Goal: Information Seeking & Learning: Learn about a topic

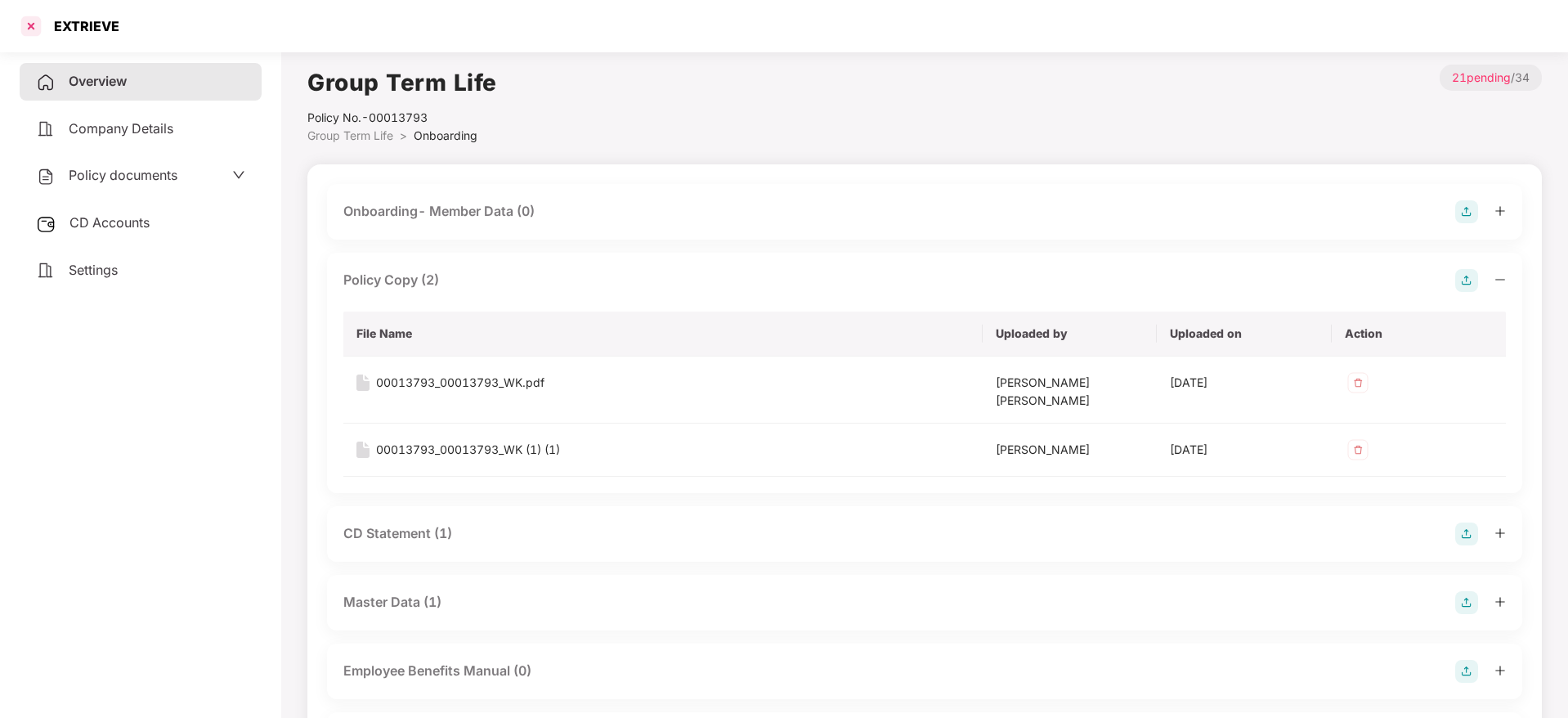
click at [32, 31] on div at bounding box center [31, 26] width 26 height 26
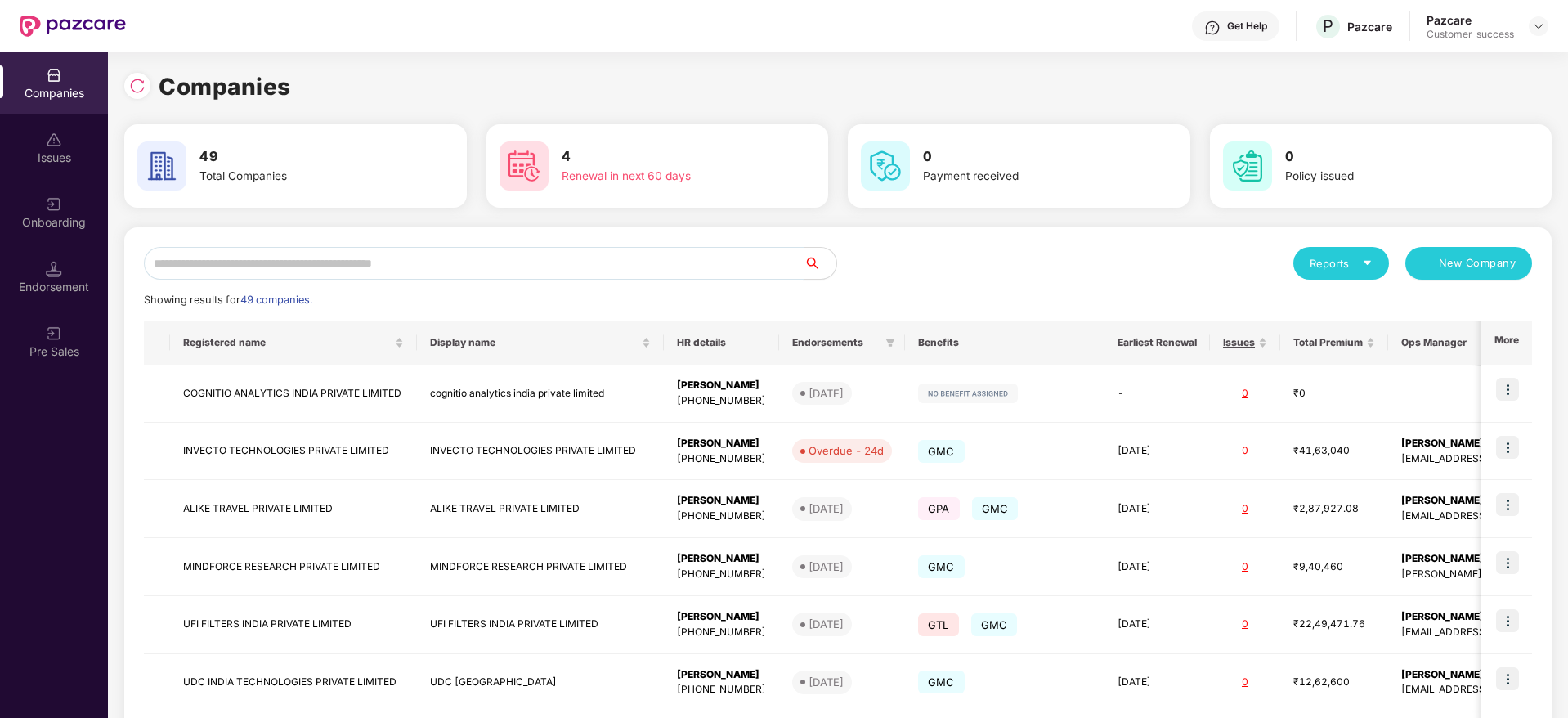
click at [316, 264] on input "text" at bounding box center [474, 263] width 660 height 33
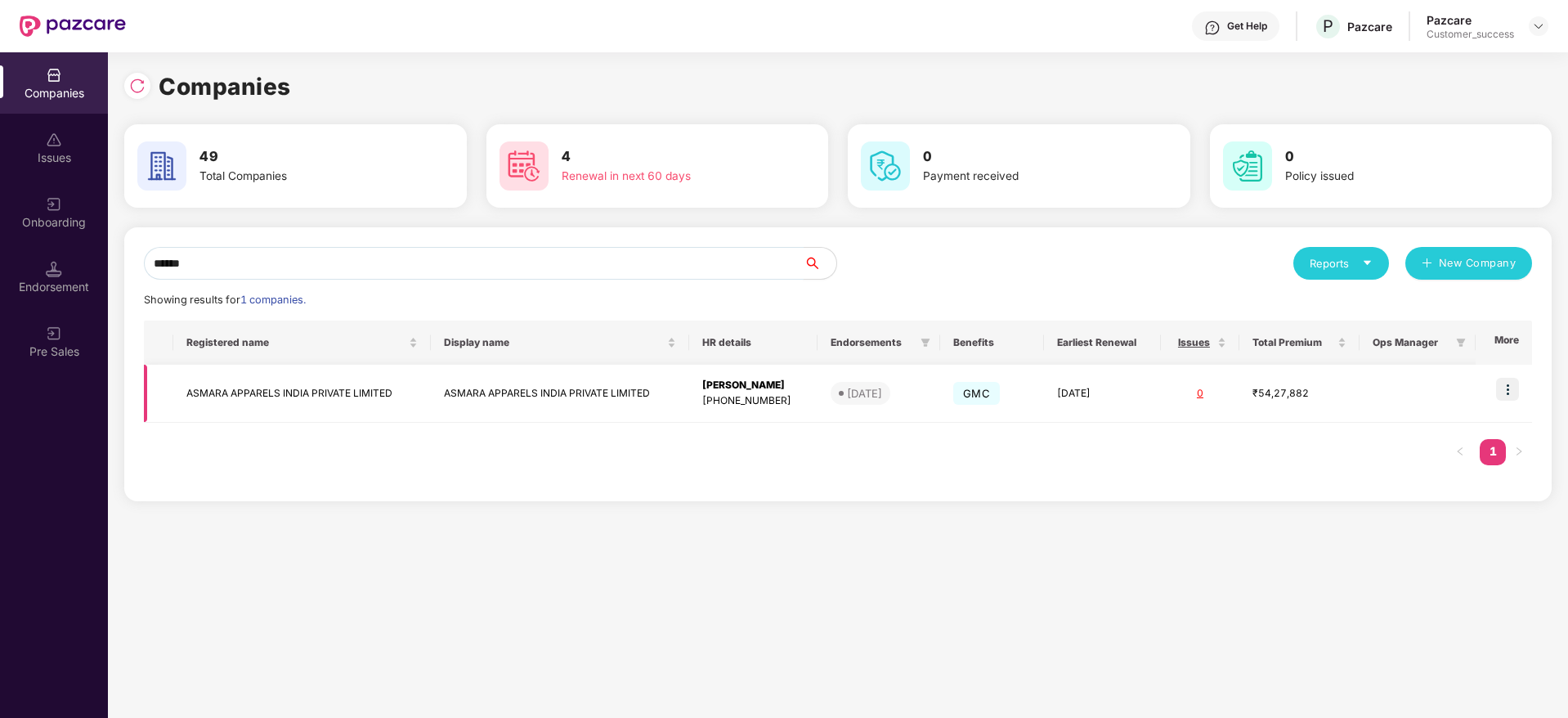
type input "******"
click at [1504, 389] on img at bounding box center [1507, 389] width 23 height 23
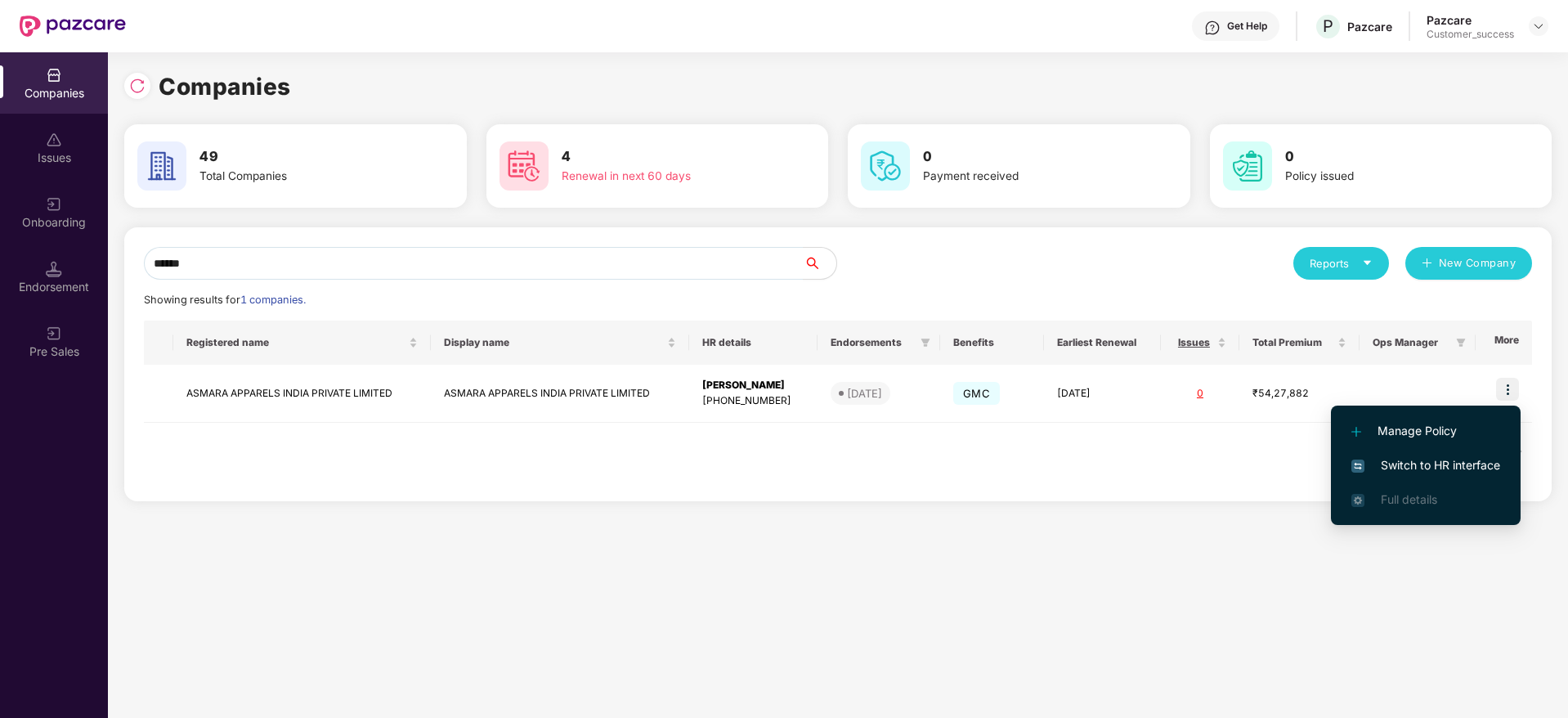
click at [1446, 461] on span "Switch to HR interface" at bounding box center [1426, 465] width 149 height 18
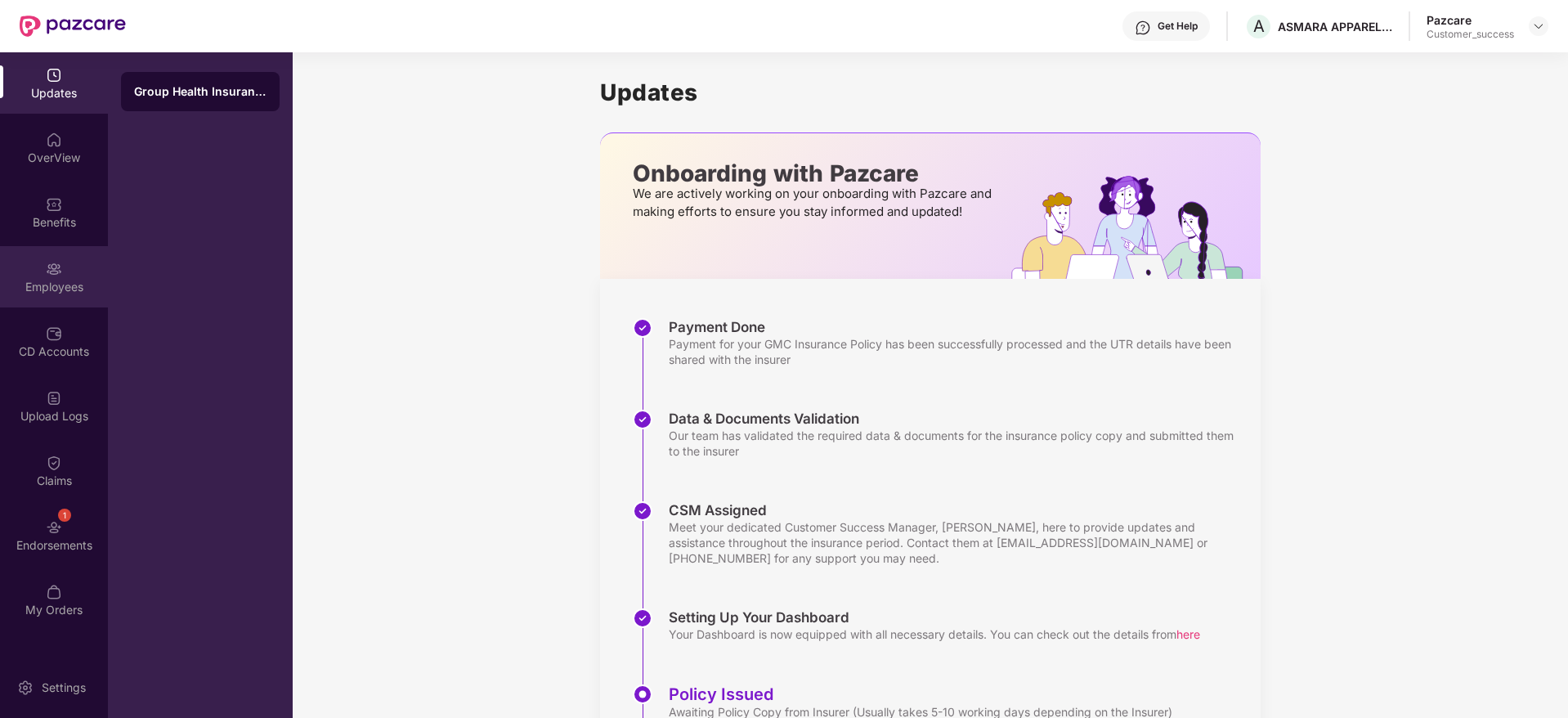
click at [59, 272] on img at bounding box center [53, 269] width 17 height 17
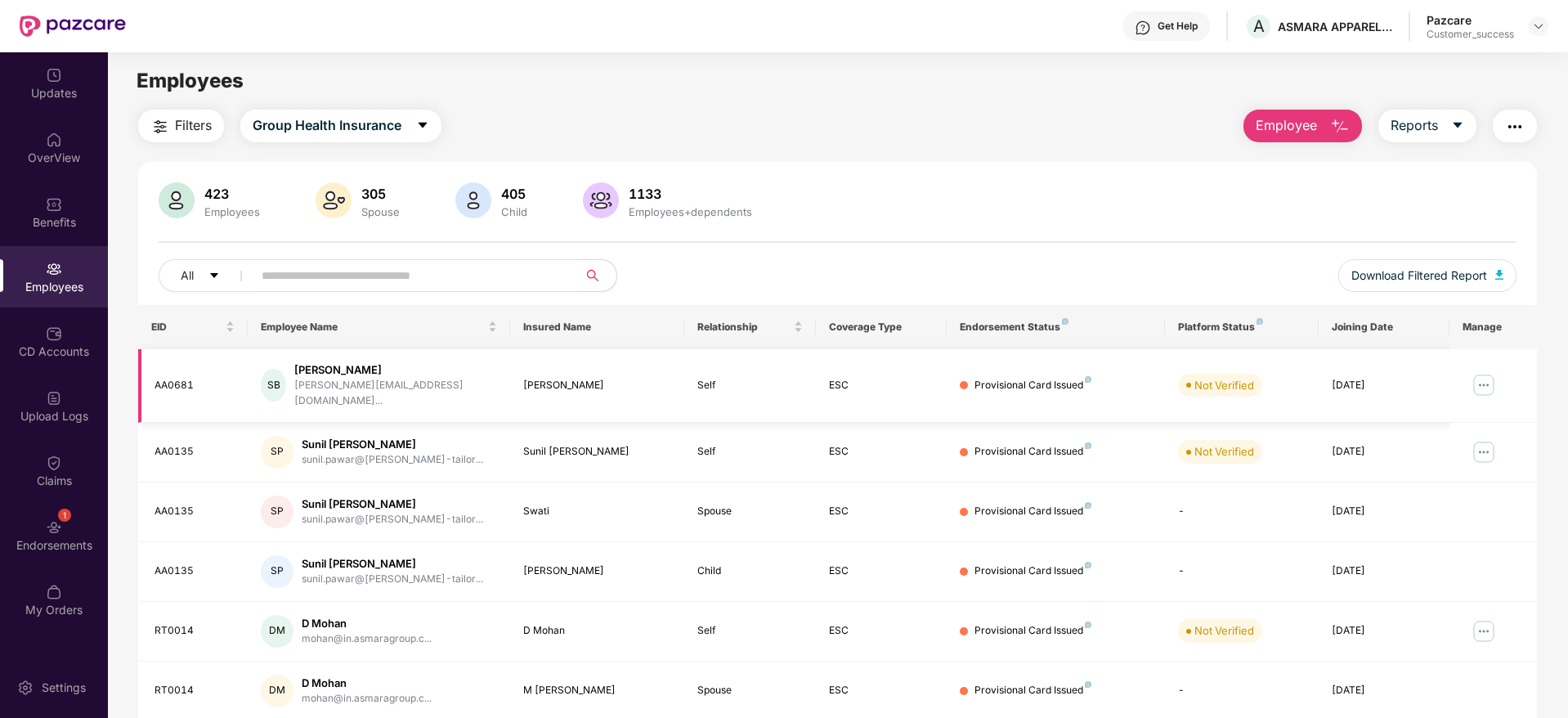
click at [1483, 377] on img at bounding box center [1483, 385] width 26 height 26
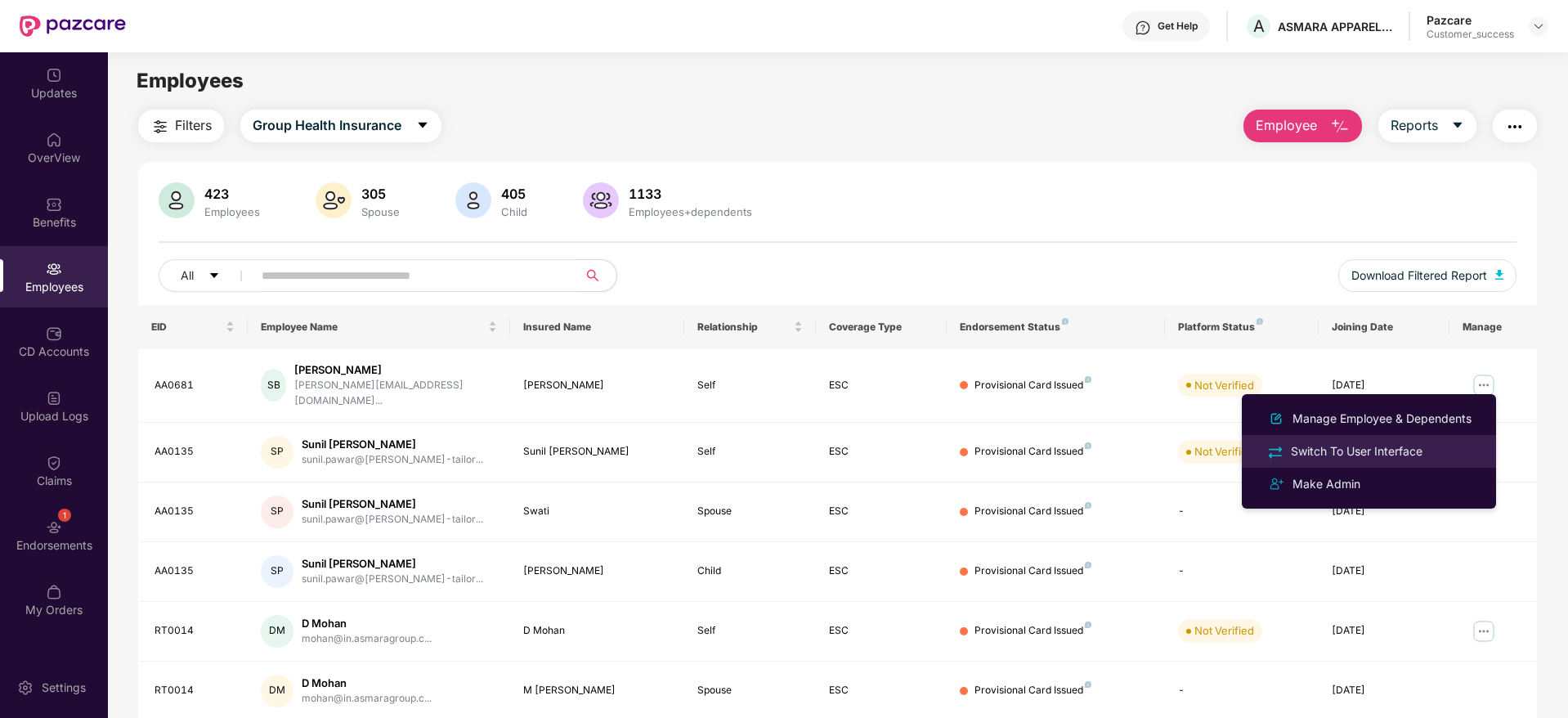
click at [1367, 444] on div "Switch To User Interface" at bounding box center [1357, 451] width 138 height 18
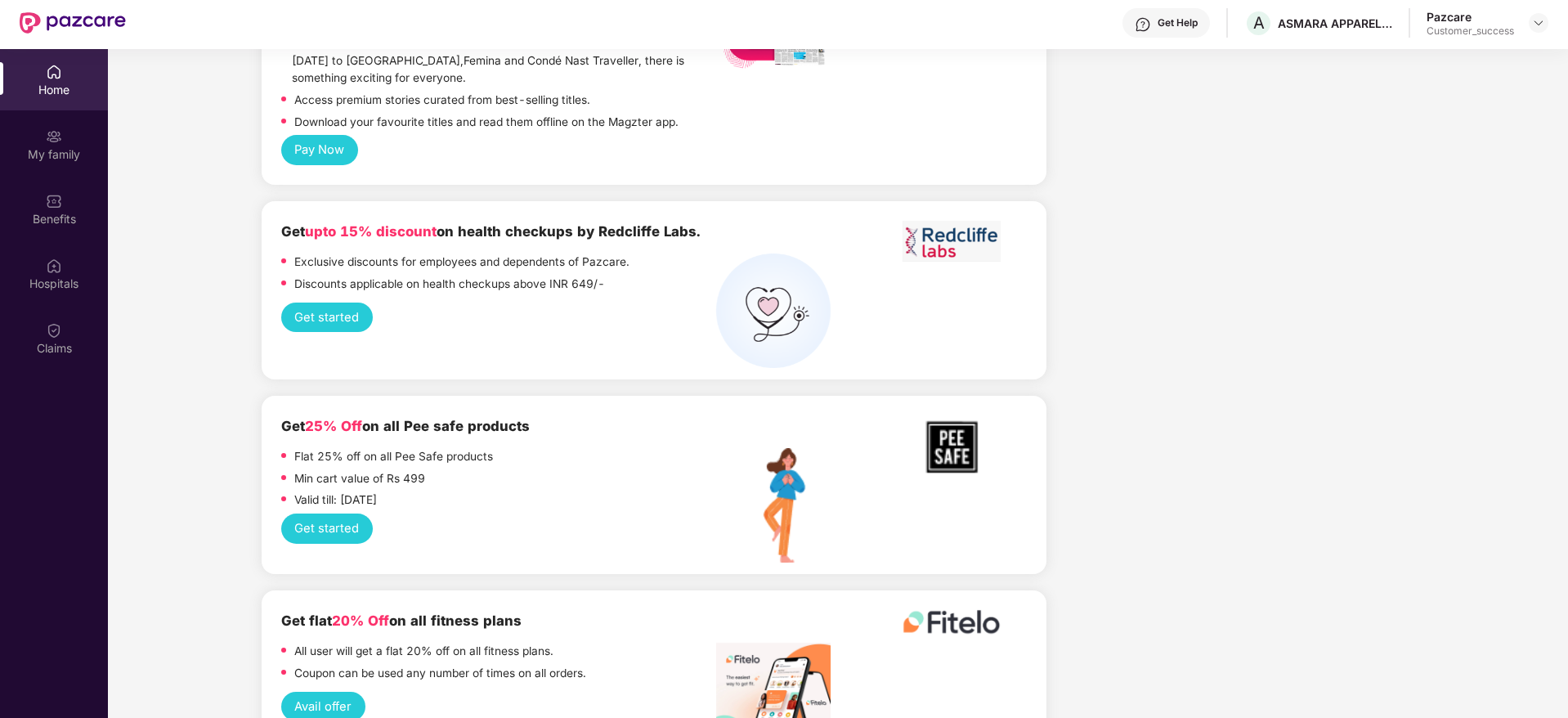
scroll to position [1913, 0]
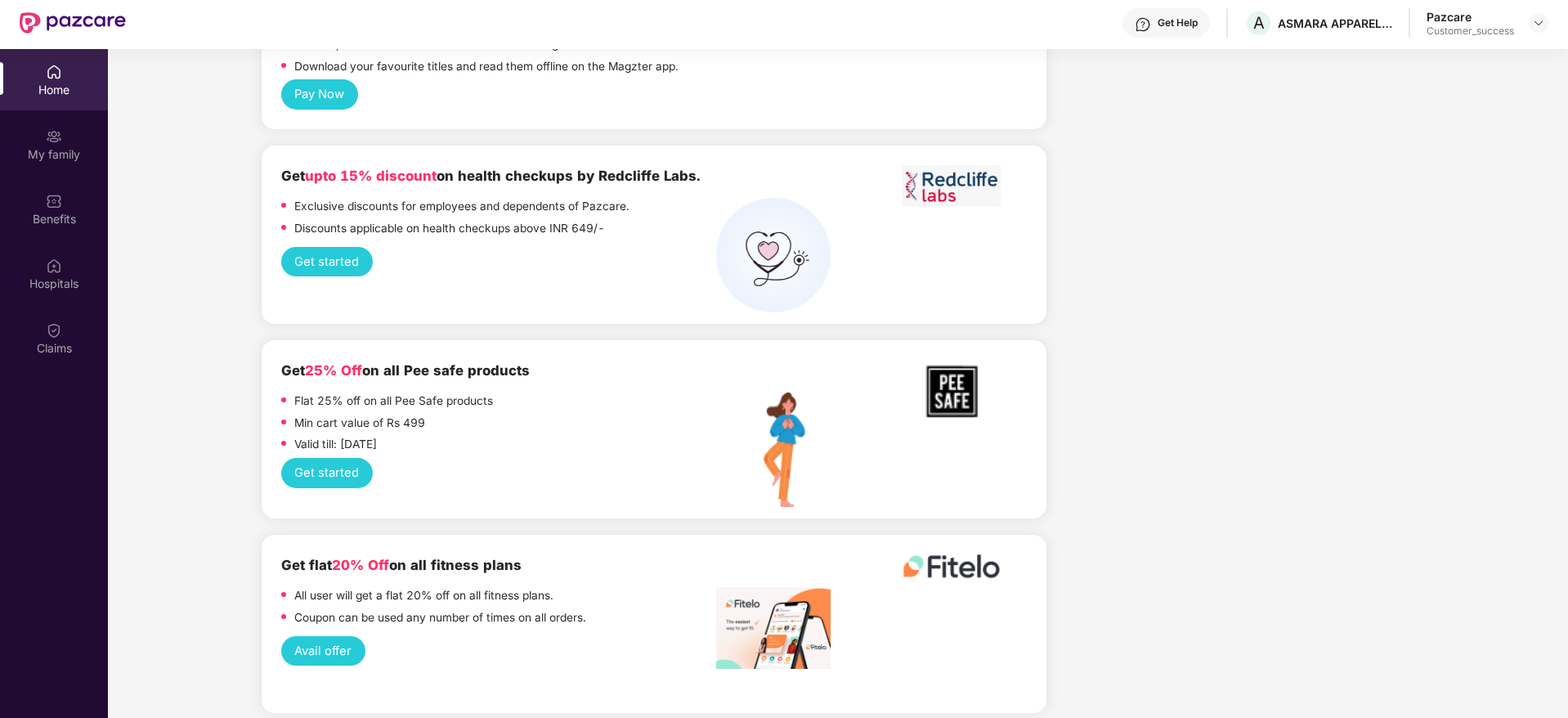
click at [327, 247] on button "Get started" at bounding box center [327, 262] width 92 height 31
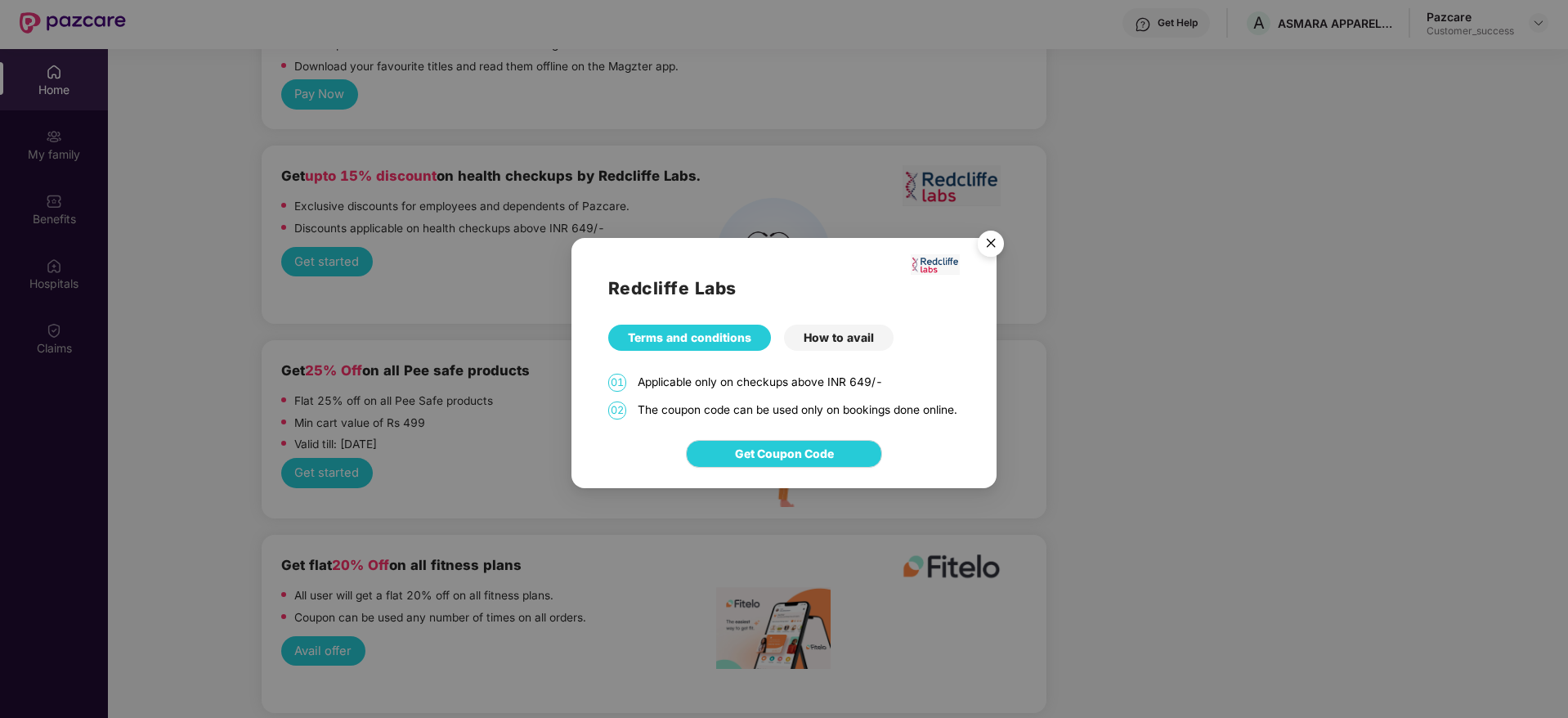
click at [981, 238] on img "Close" at bounding box center [990, 246] width 45 height 45
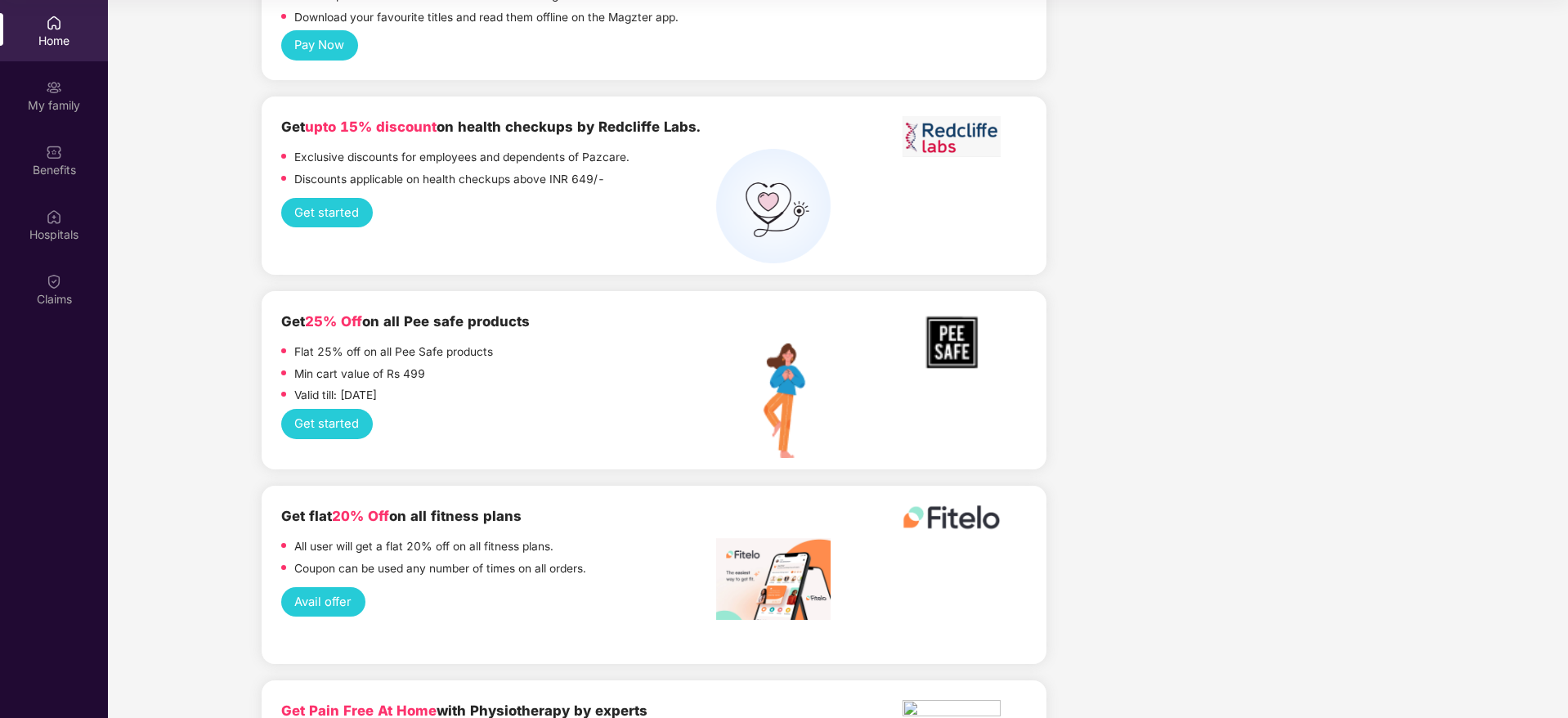
scroll to position [0, 0]
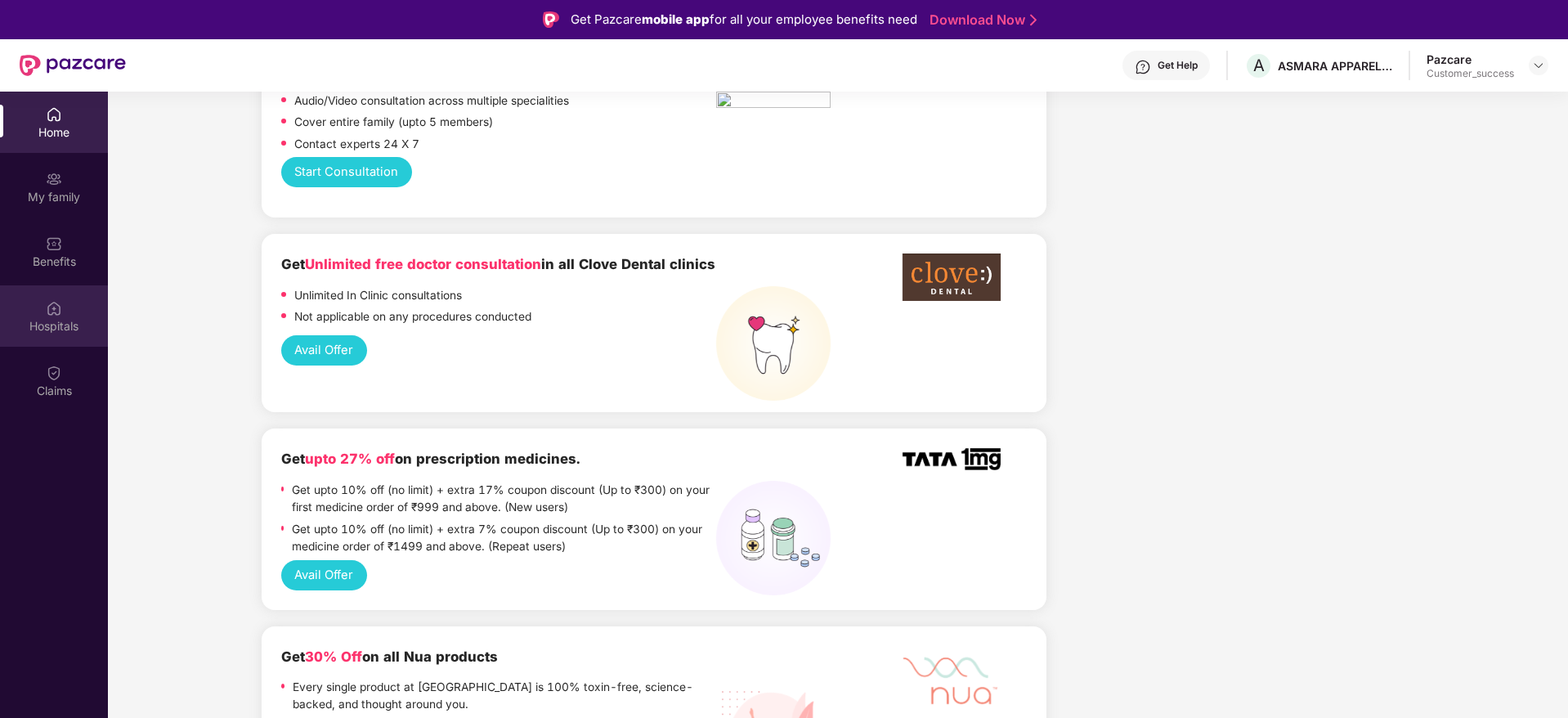
click at [65, 320] on div "Hospitals" at bounding box center [53, 326] width 108 height 17
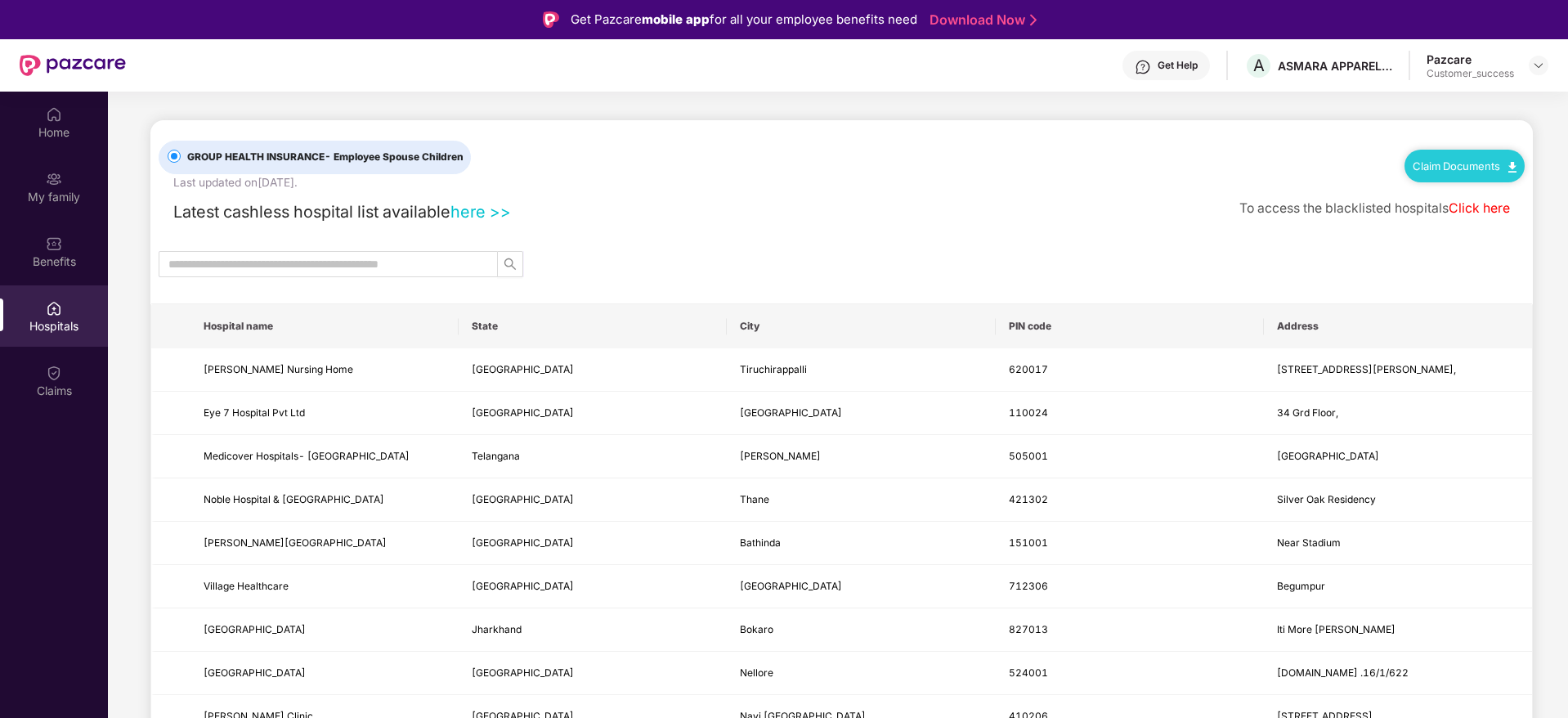
click at [477, 211] on link "here >>" at bounding box center [480, 212] width 60 height 20
click at [1477, 207] on link "Click here" at bounding box center [1479, 208] width 61 height 16
click at [1543, 63] on img at bounding box center [1538, 65] width 13 height 13
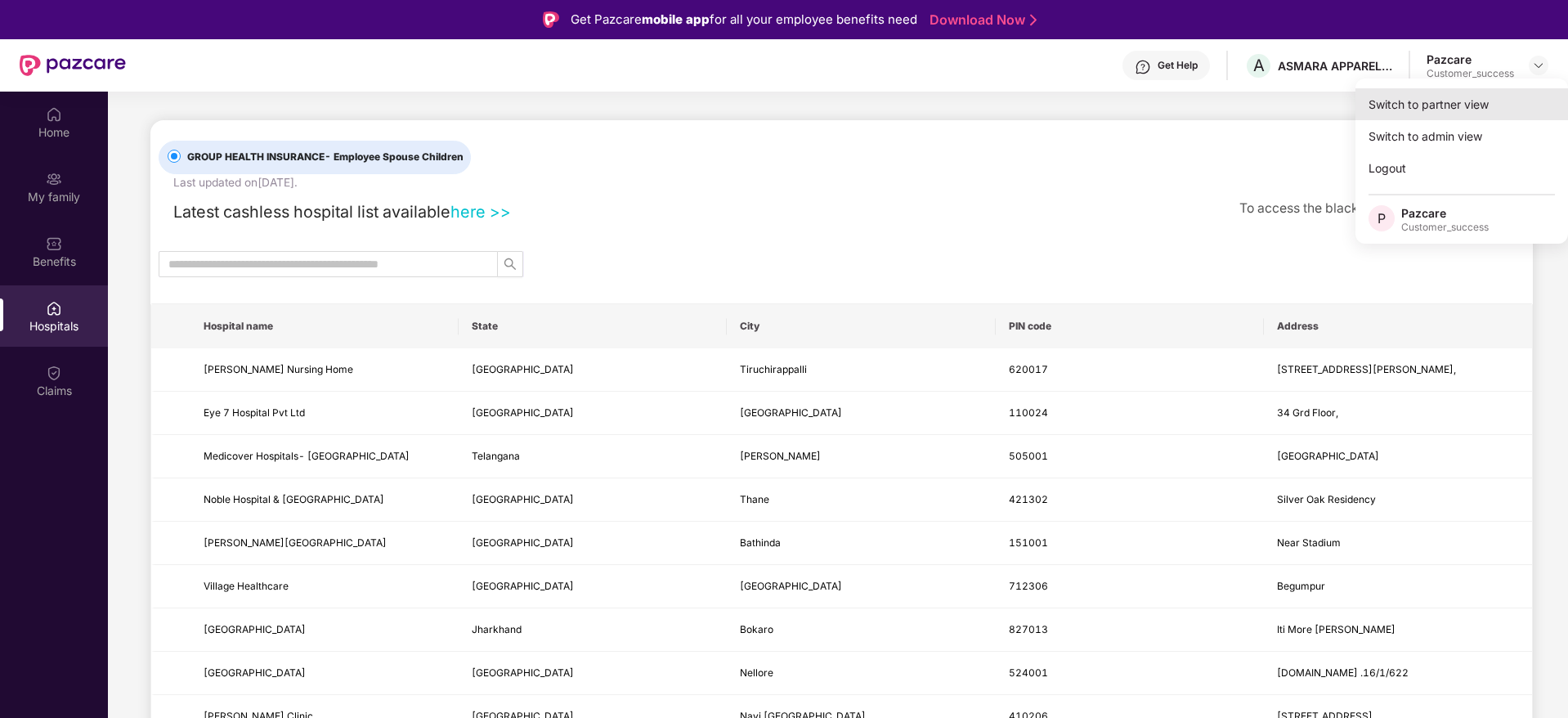
click at [1439, 106] on div "Switch to partner view" at bounding box center [1461, 104] width 212 height 32
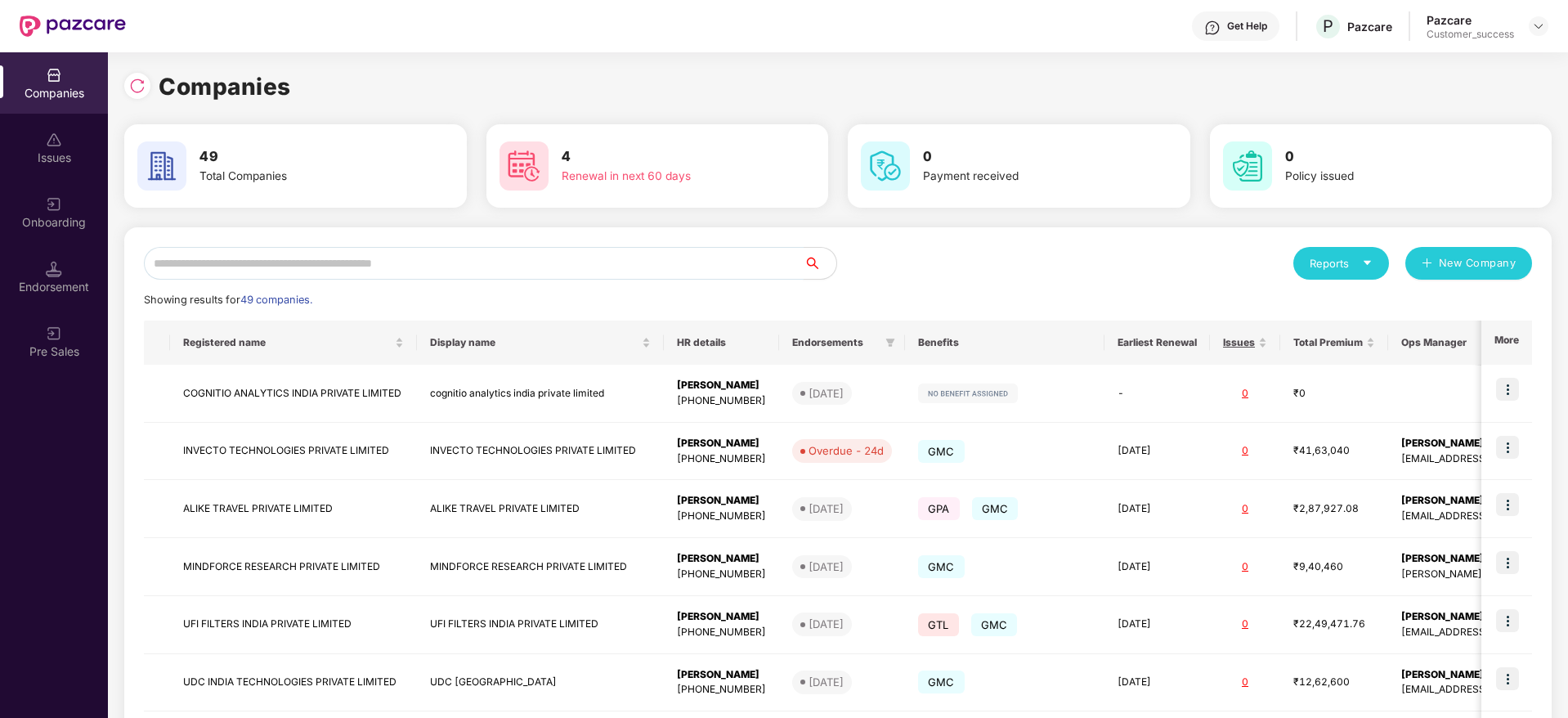
click at [620, 265] on input "text" at bounding box center [474, 263] width 660 height 33
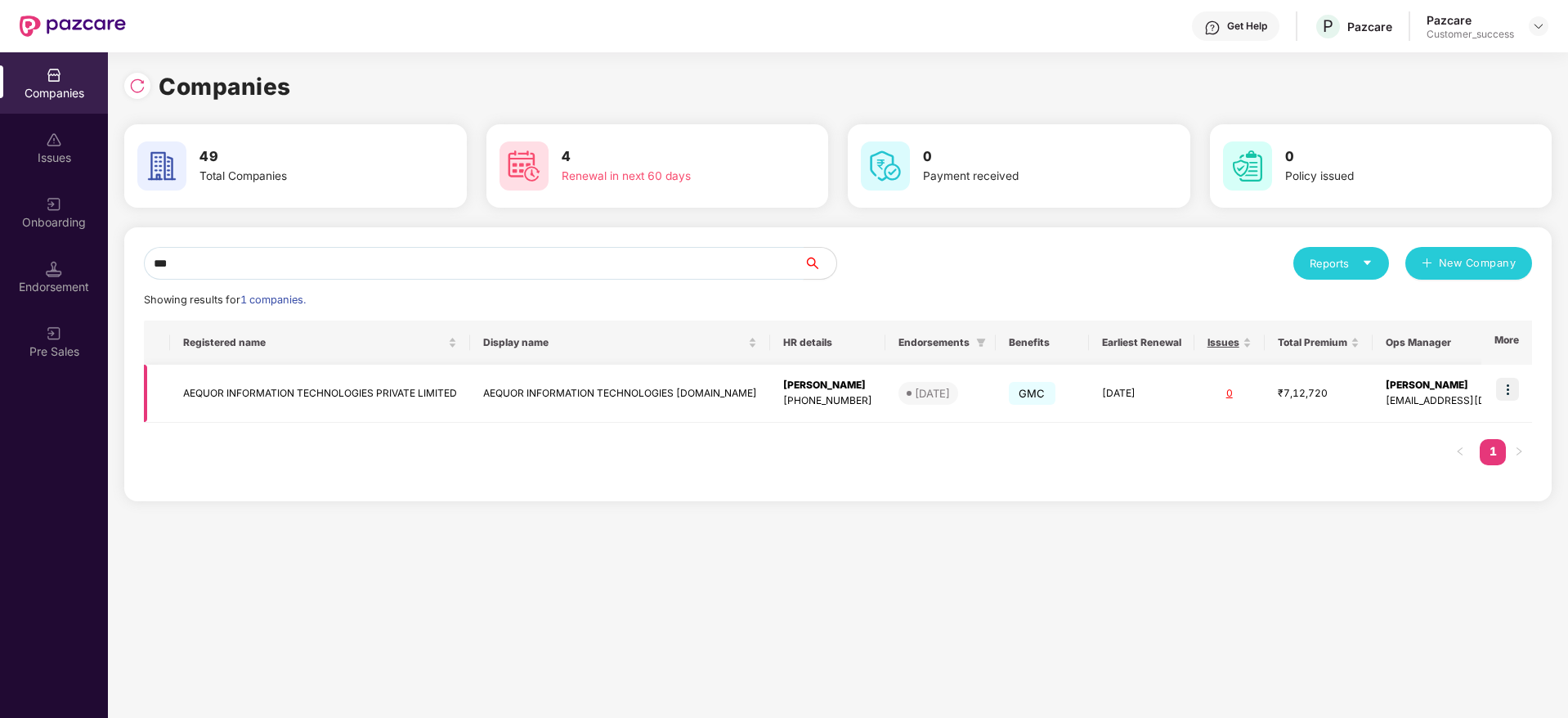
type input "***"
click at [1513, 389] on img at bounding box center [1507, 389] width 23 height 23
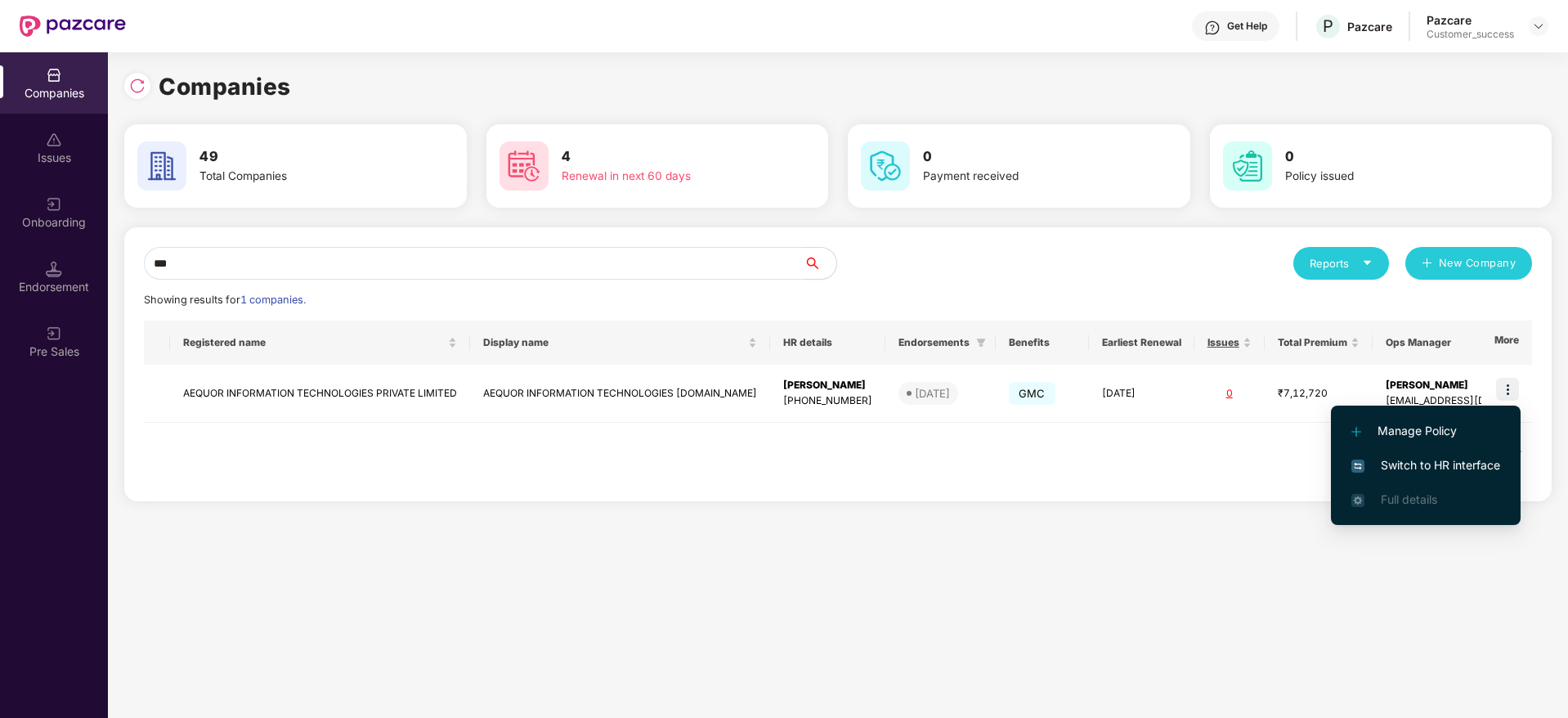
click at [1450, 460] on span "Switch to HR interface" at bounding box center [1426, 465] width 149 height 18
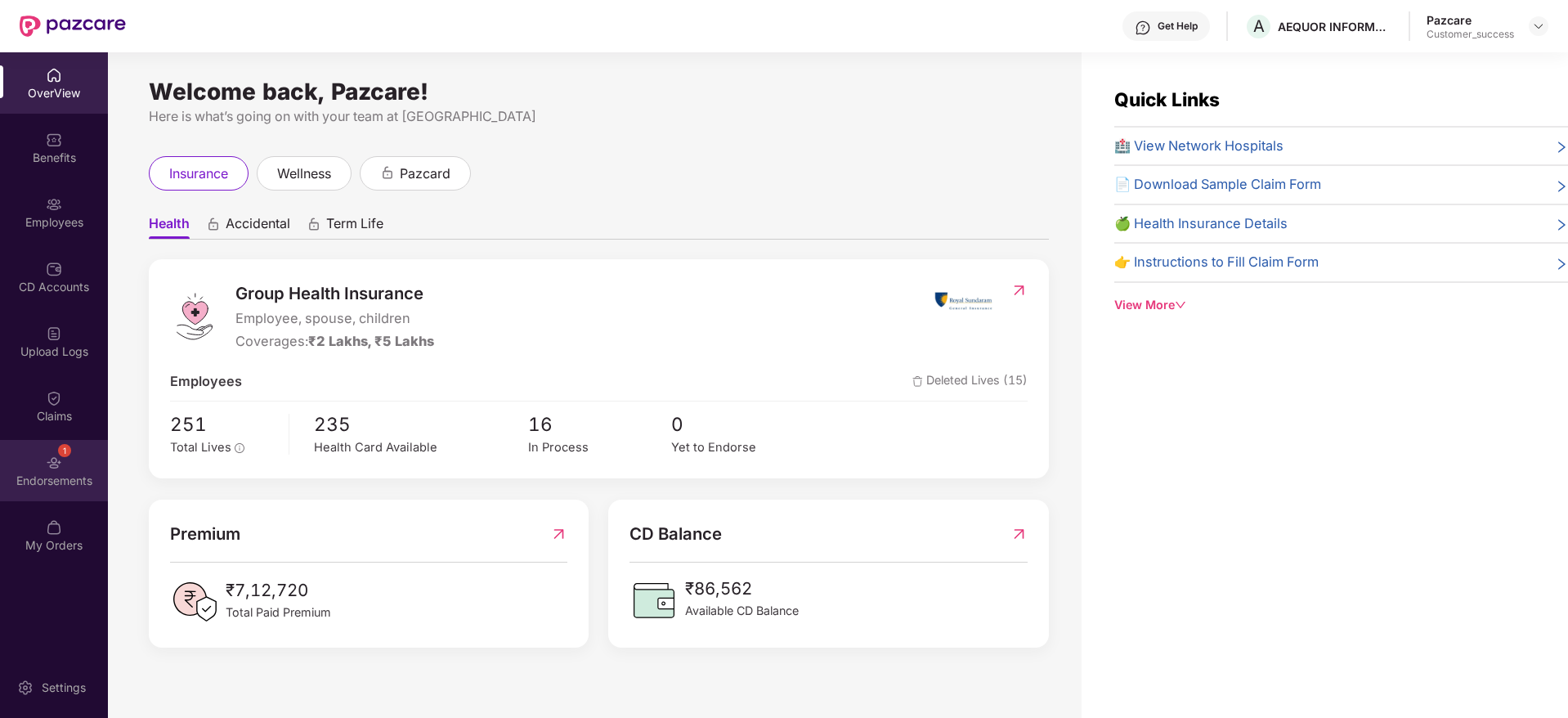
click at [57, 473] on div "Endorsements" at bounding box center [53, 481] width 108 height 17
